Goal: Information Seeking & Learning: Learn about a topic

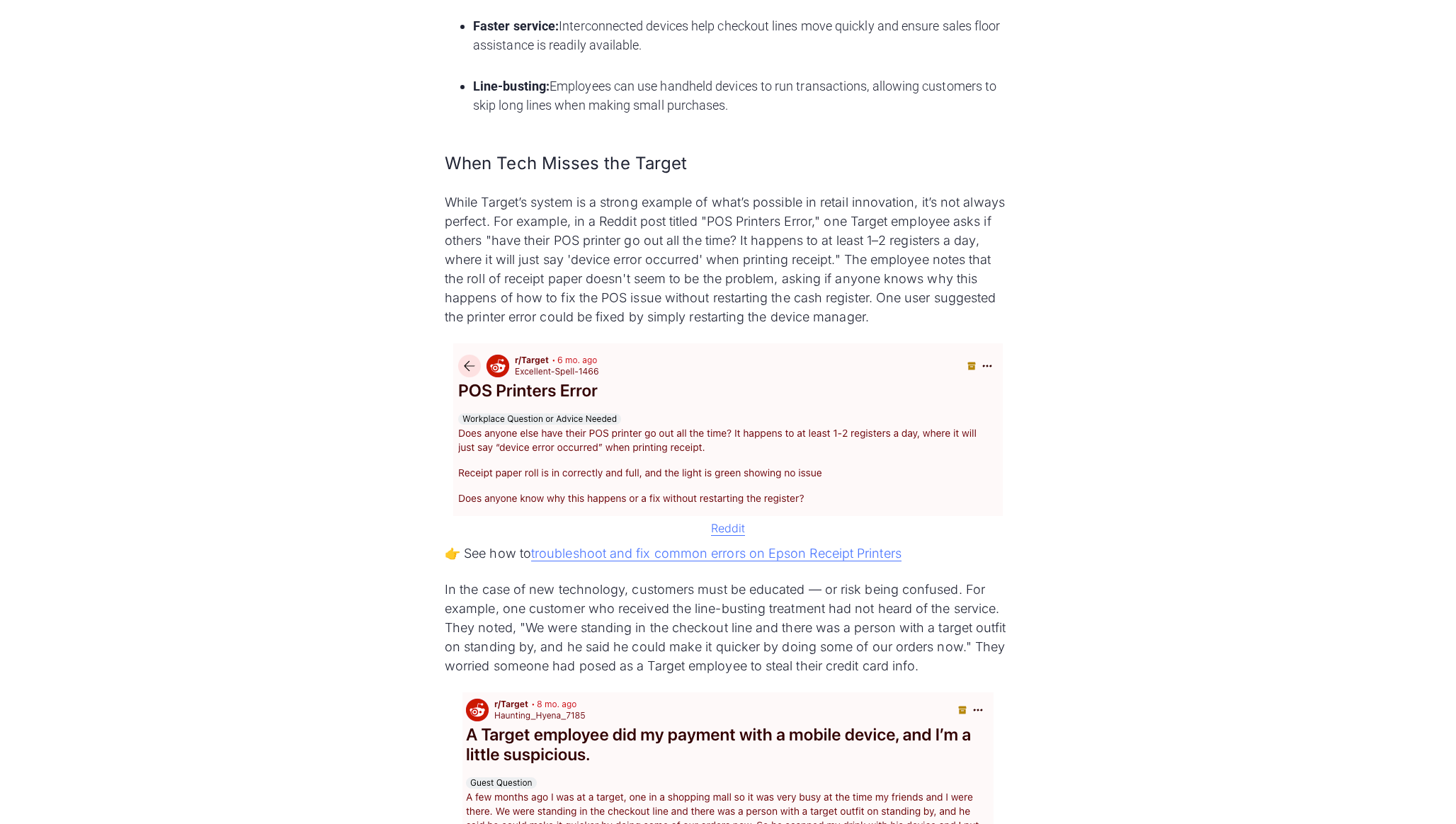
scroll to position [1620, 0]
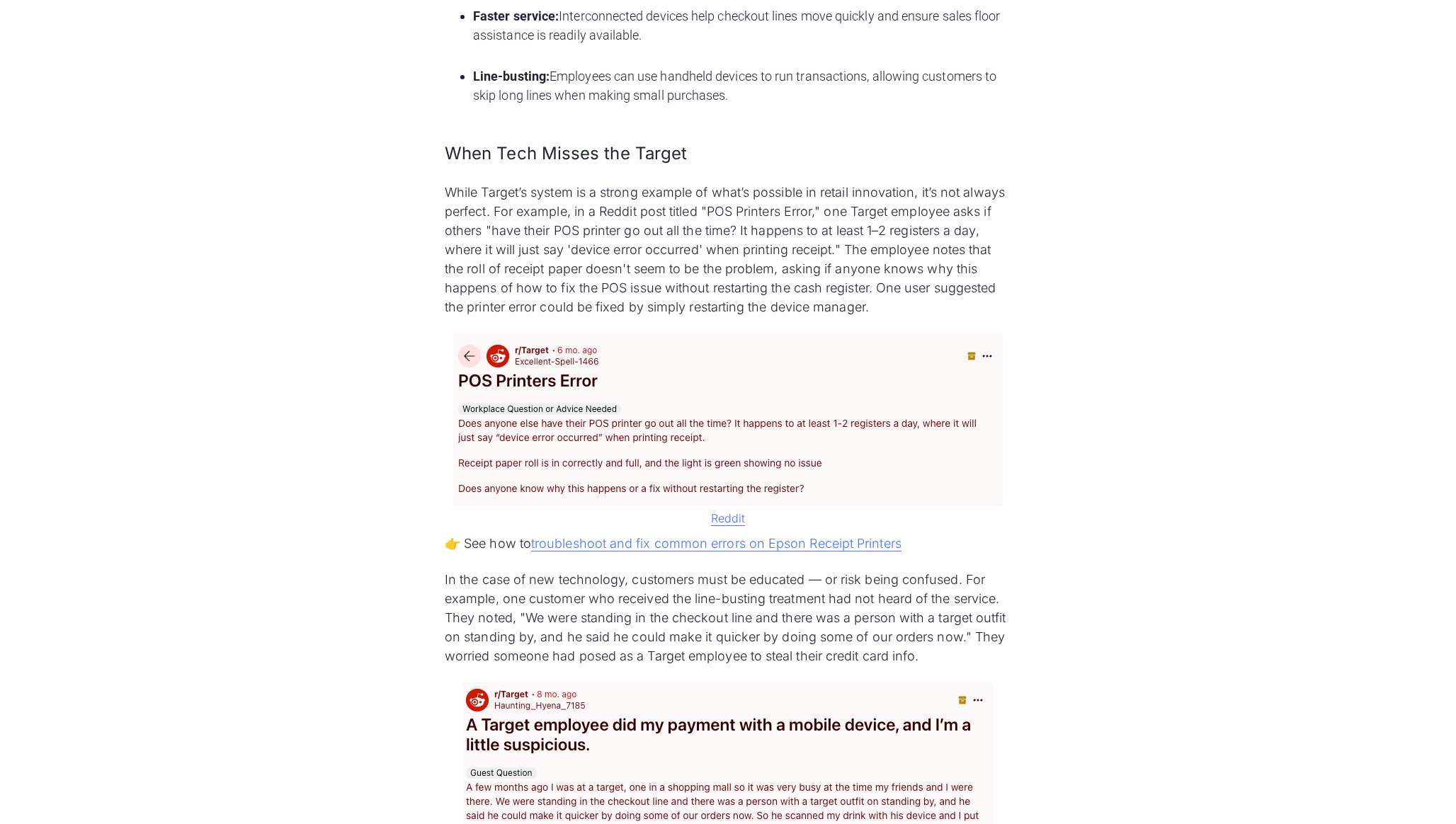
drag, startPoint x: 515, startPoint y: 311, endPoint x: 408, endPoint y: 271, distance: 114.2
click at [444, 108] on ul "App-to-store integration: Target customers can start their shopping list on Tar…" at bounding box center [728, 16] width 566 height 184
copy li "App-to-store integration: Target customers can start their shopping list on Tar…"
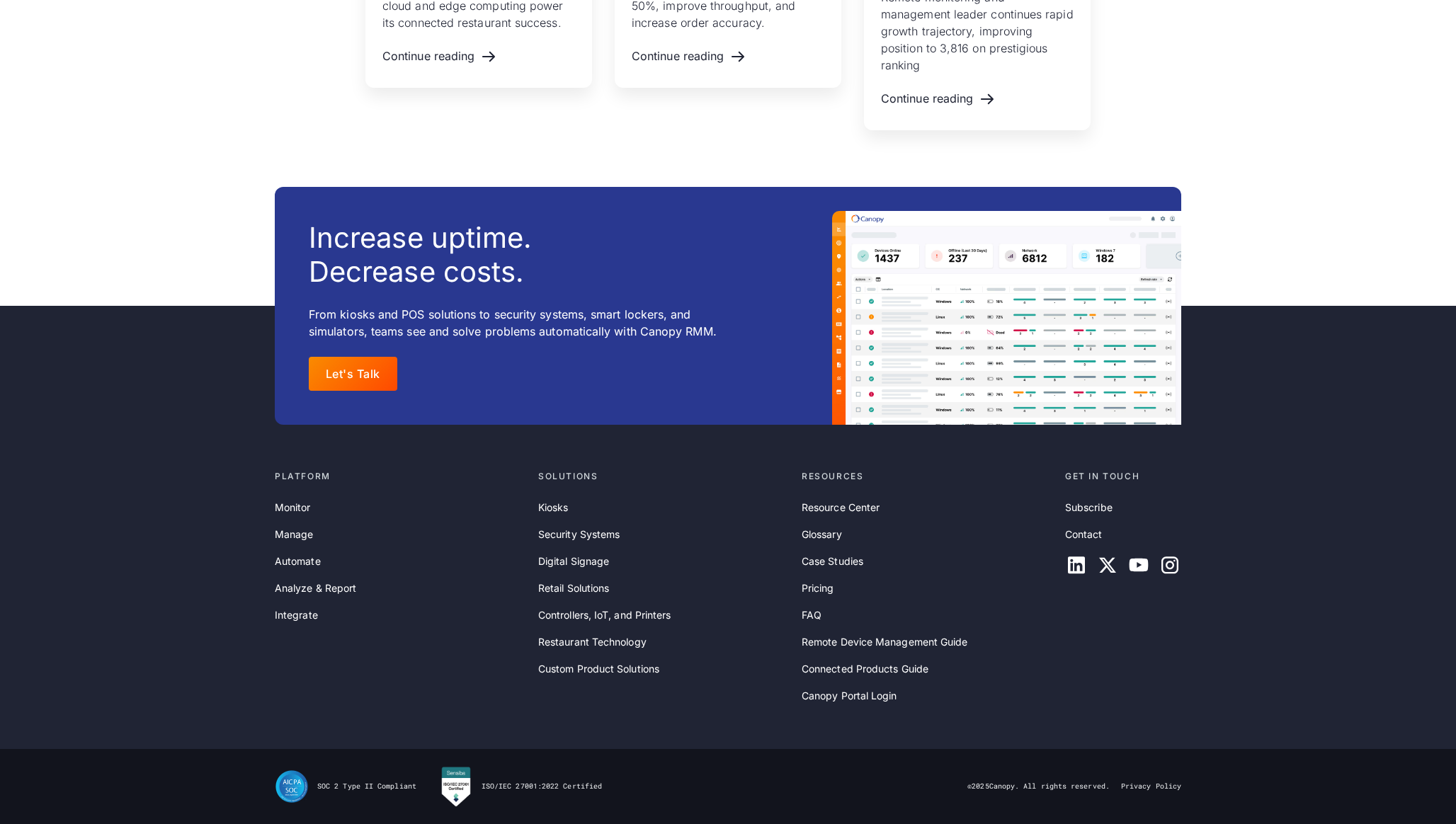
scroll to position [9896, 0]
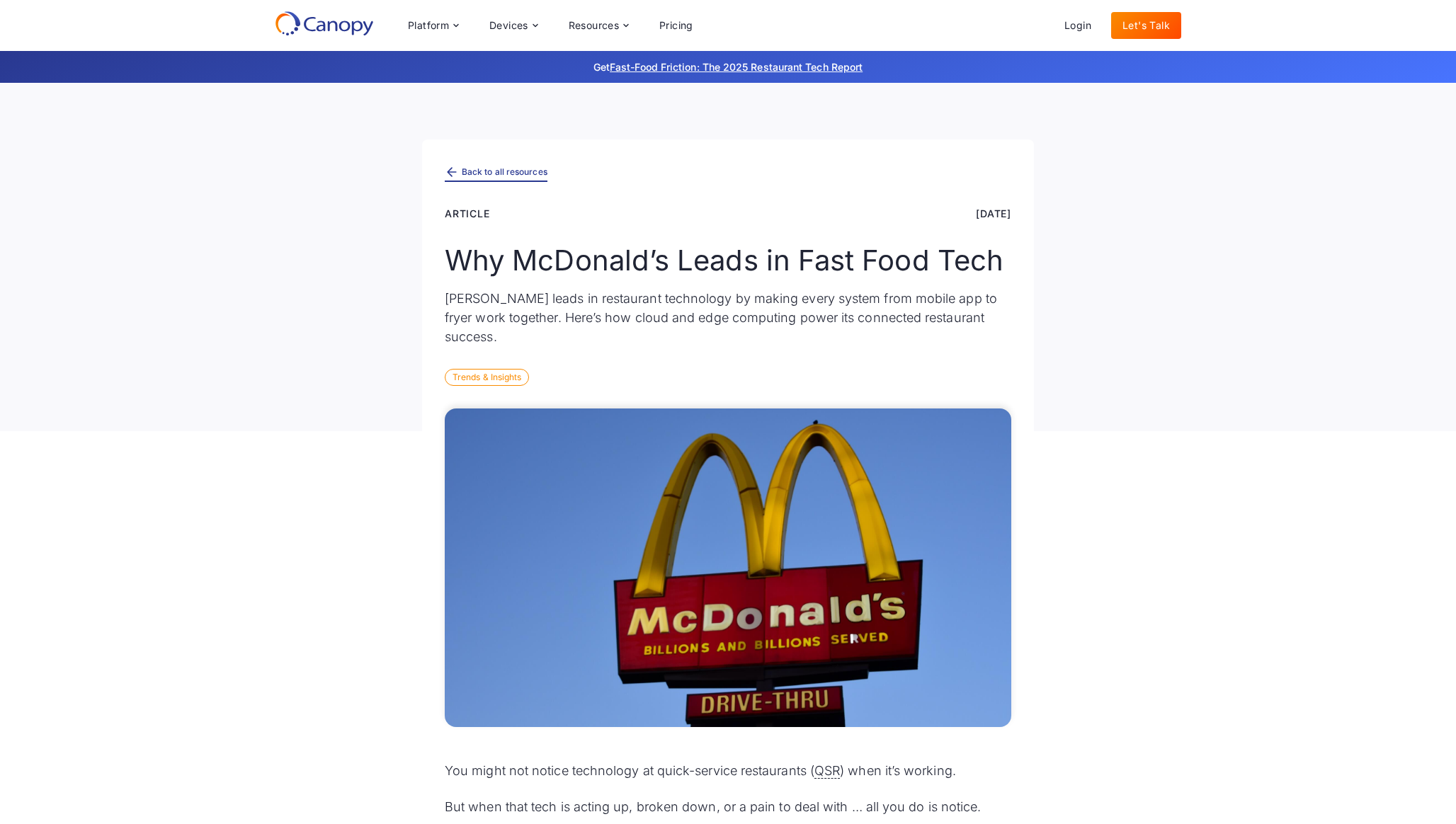
click at [489, 182] on link "Back to all resources" at bounding box center [495, 173] width 103 height 18
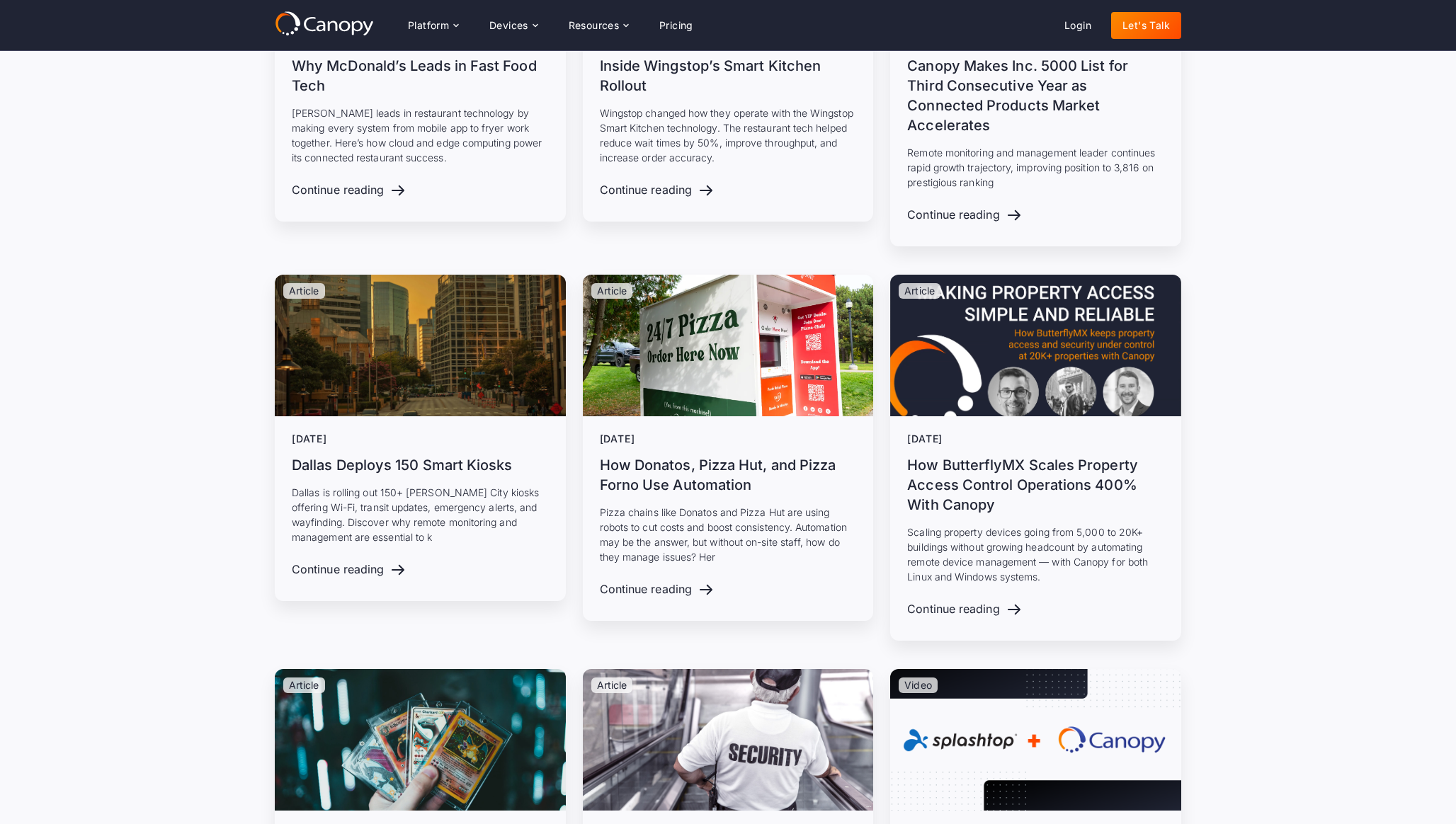
scroll to position [338, 0]
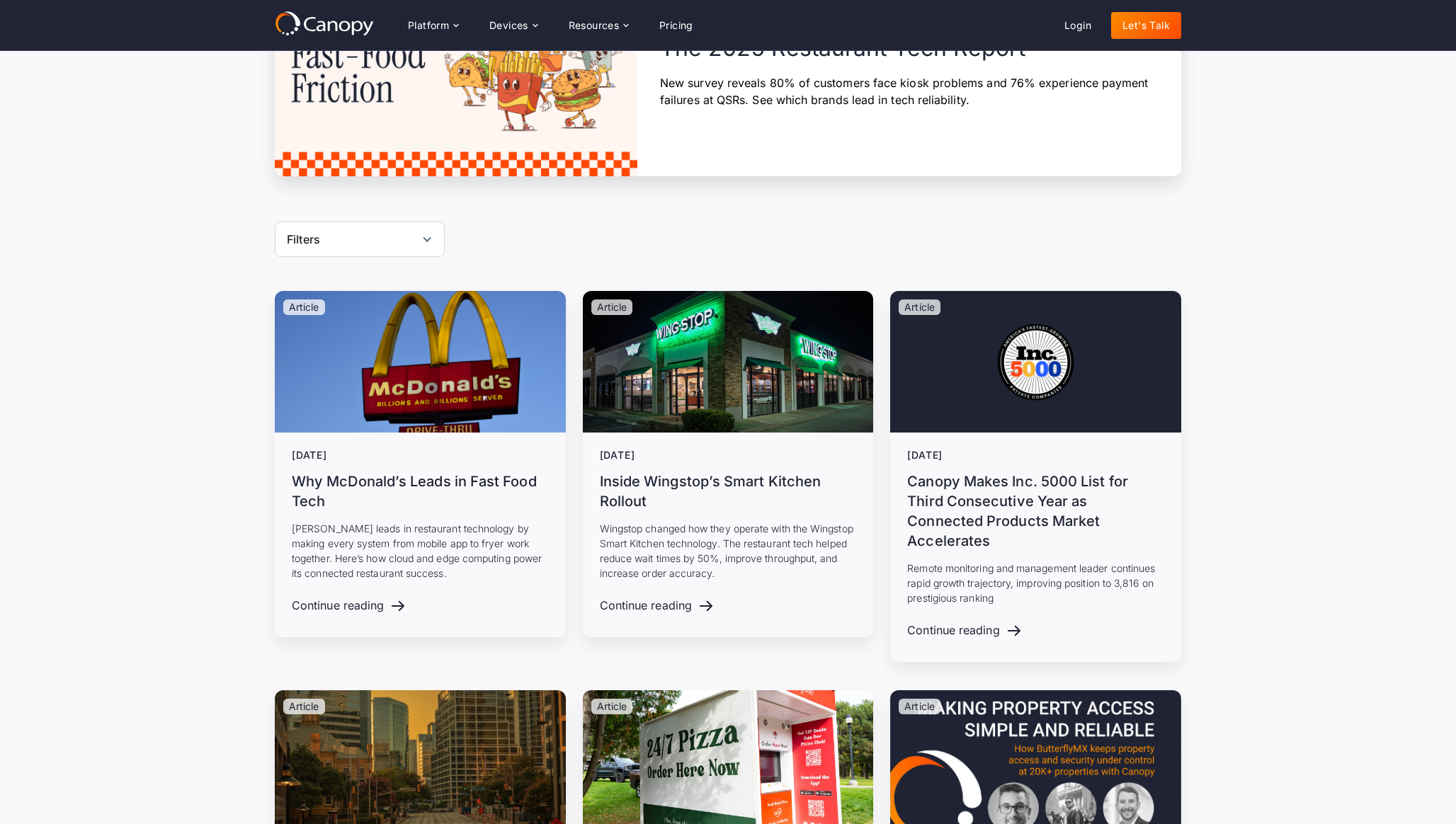
click at [275, 16] on icon at bounding box center [324, 23] width 99 height 26
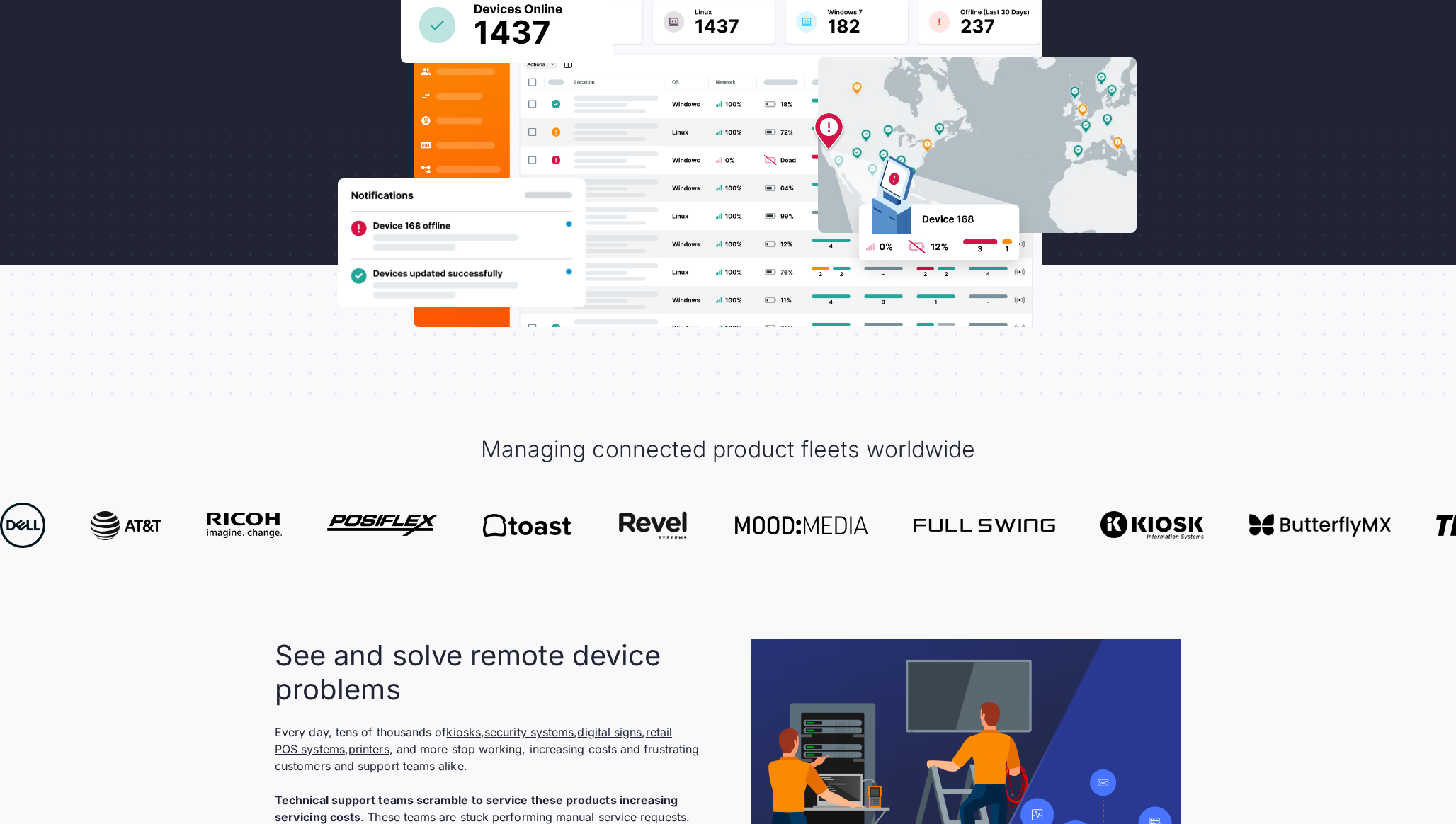
scroll to position [499, 0]
